Goal: Navigation & Orientation: Go to known website

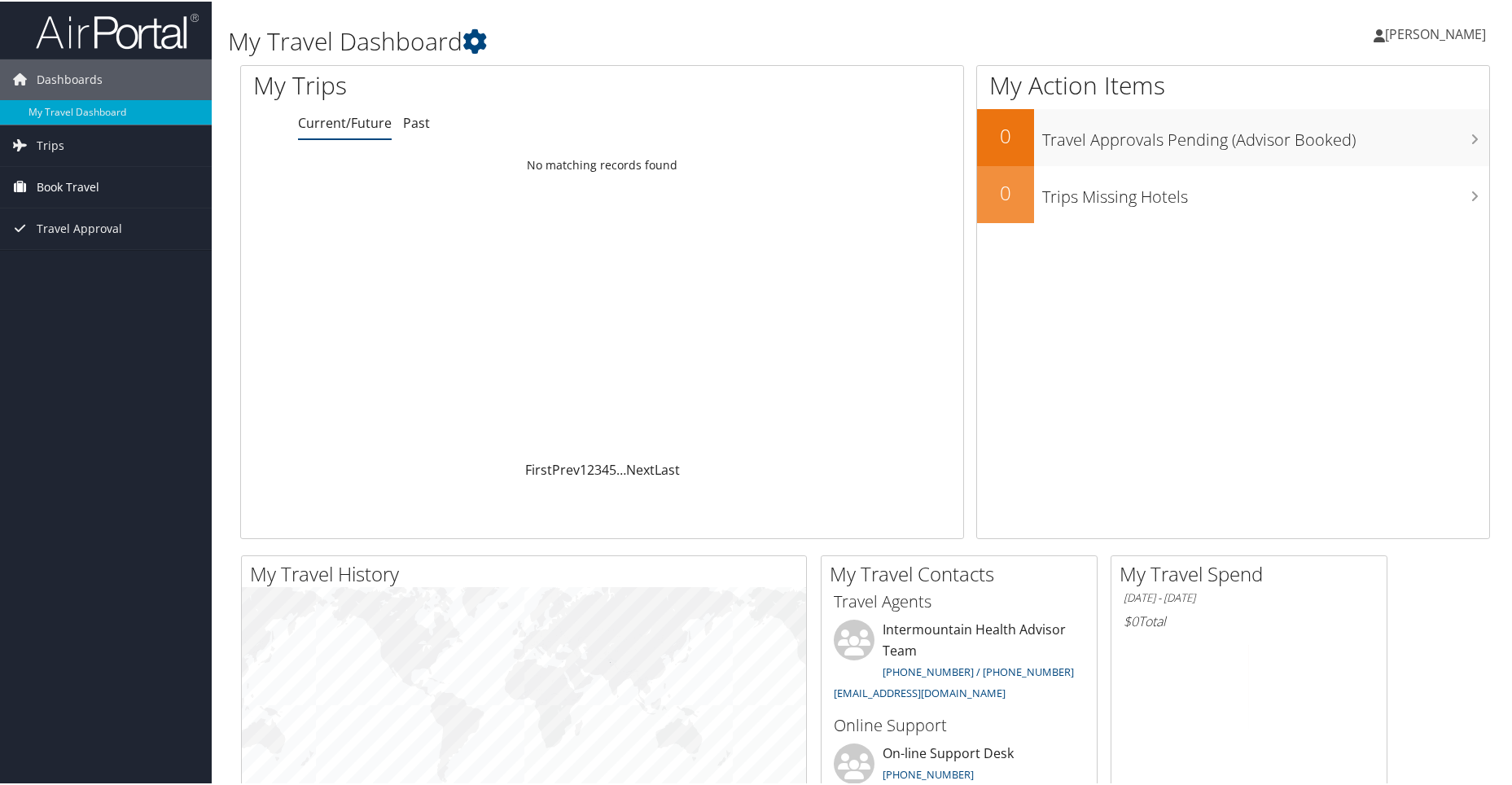
click at [63, 184] on span "Book Travel" at bounding box center [67, 185] width 63 height 40
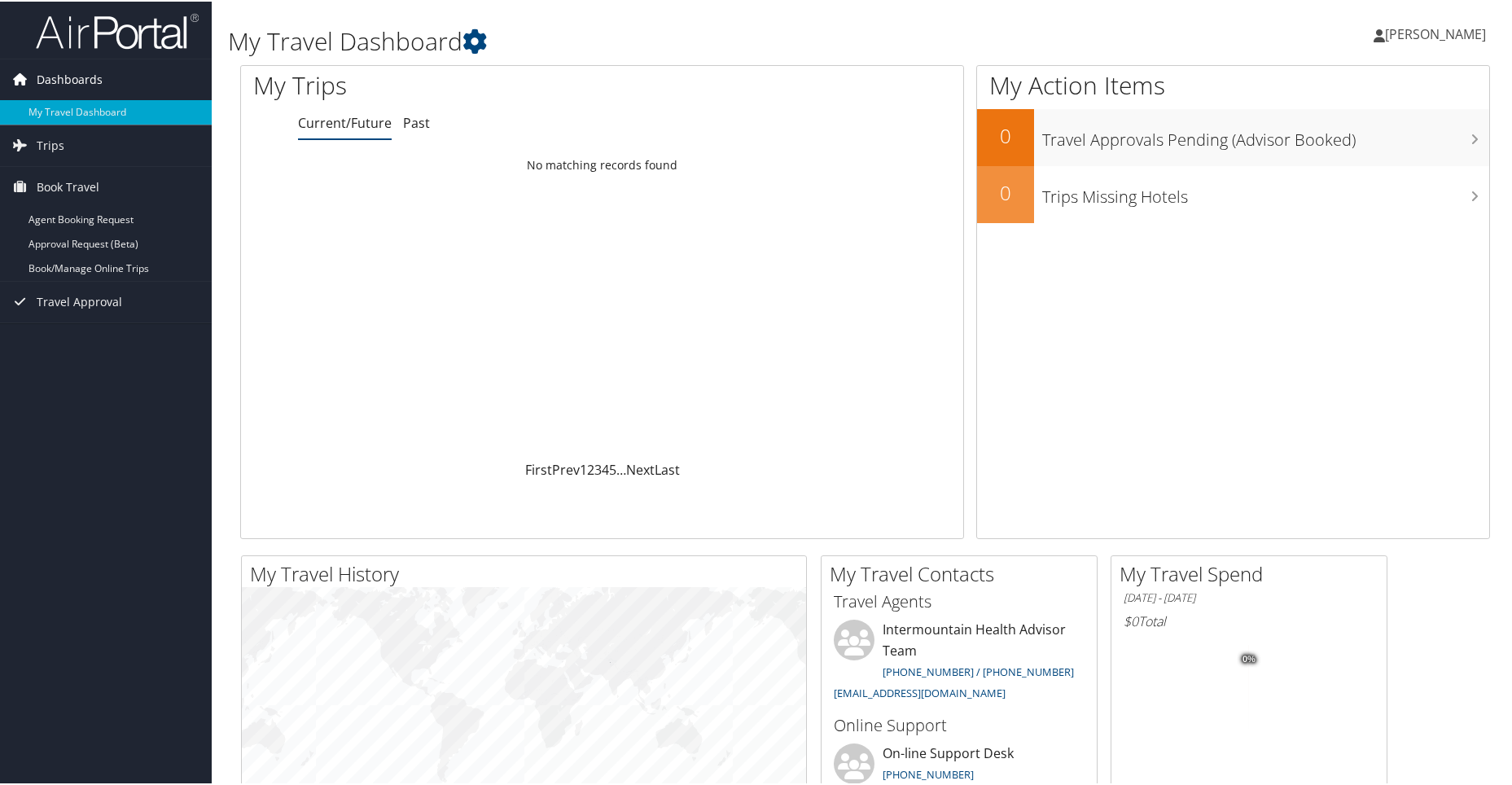
click at [72, 75] on span "Dashboards" at bounding box center [69, 78] width 66 height 40
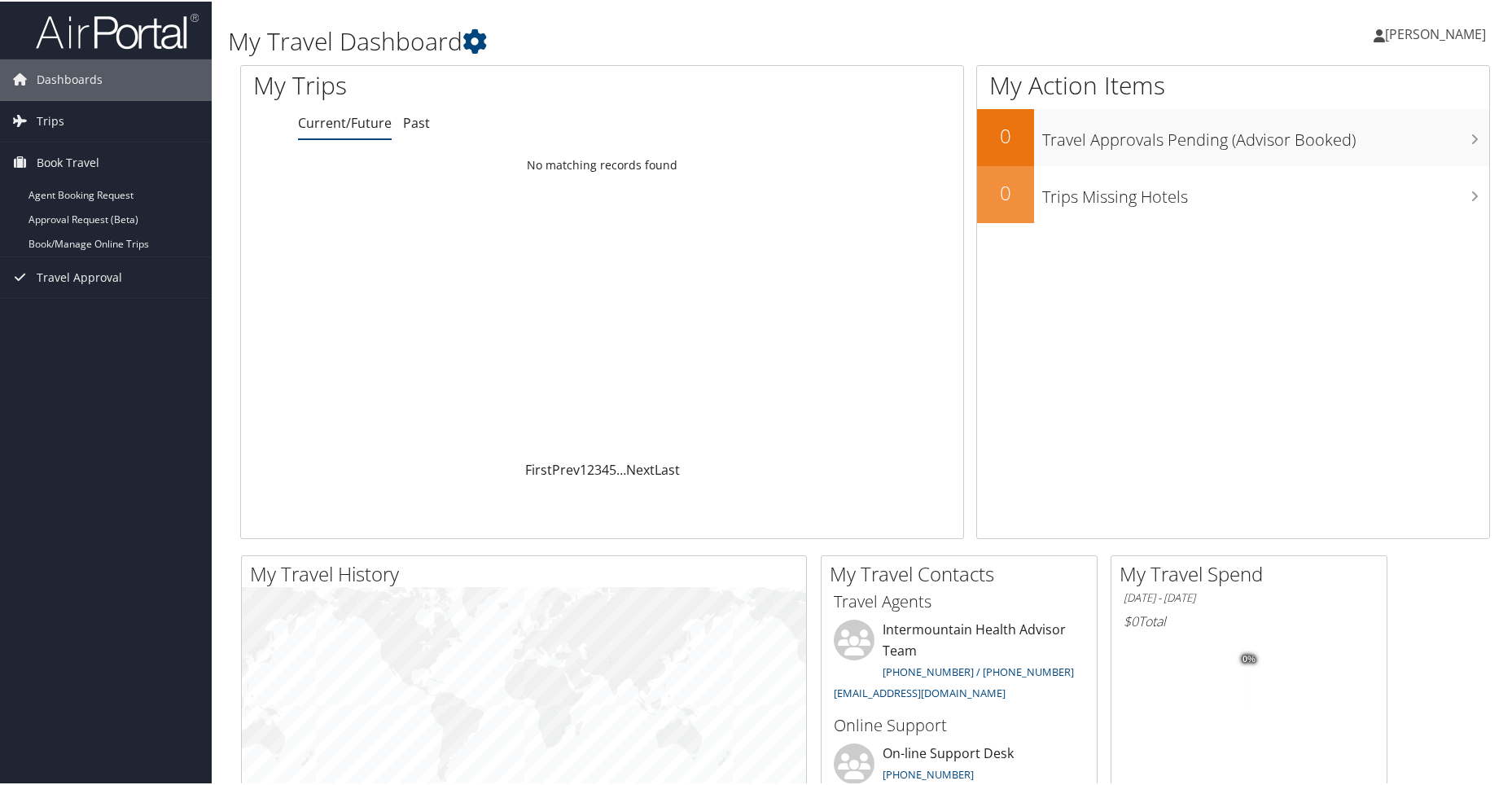
click at [99, 16] on img at bounding box center [117, 29] width 163 height 38
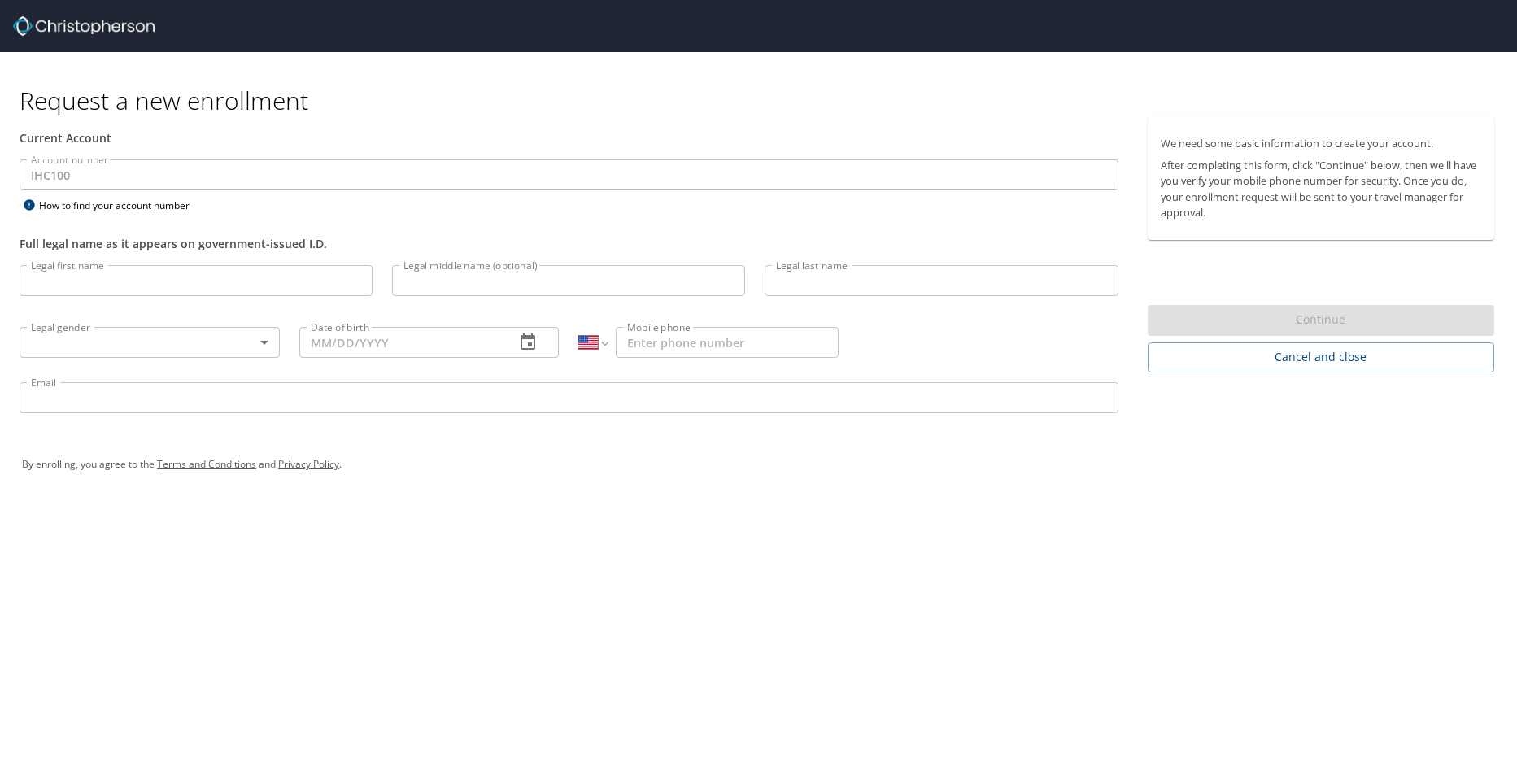
select select "US"
